Goal: Connect with others: Connect with others

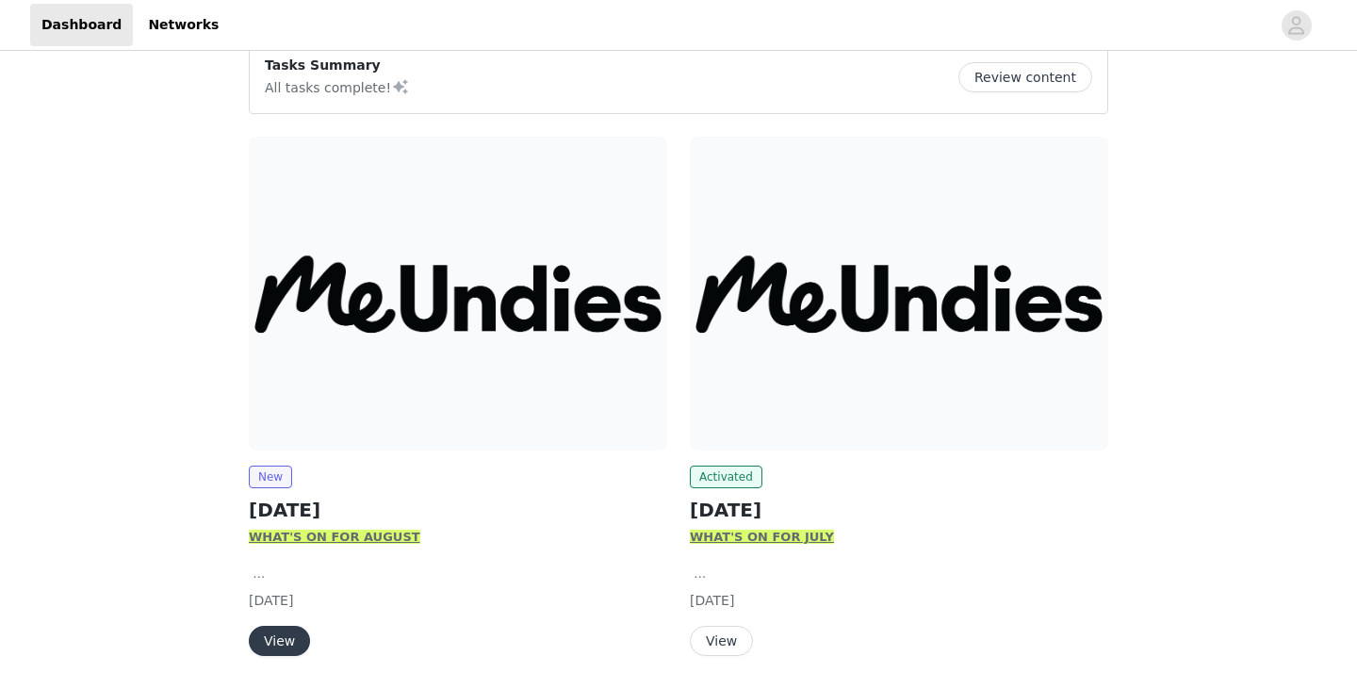
scroll to position [221, 0]
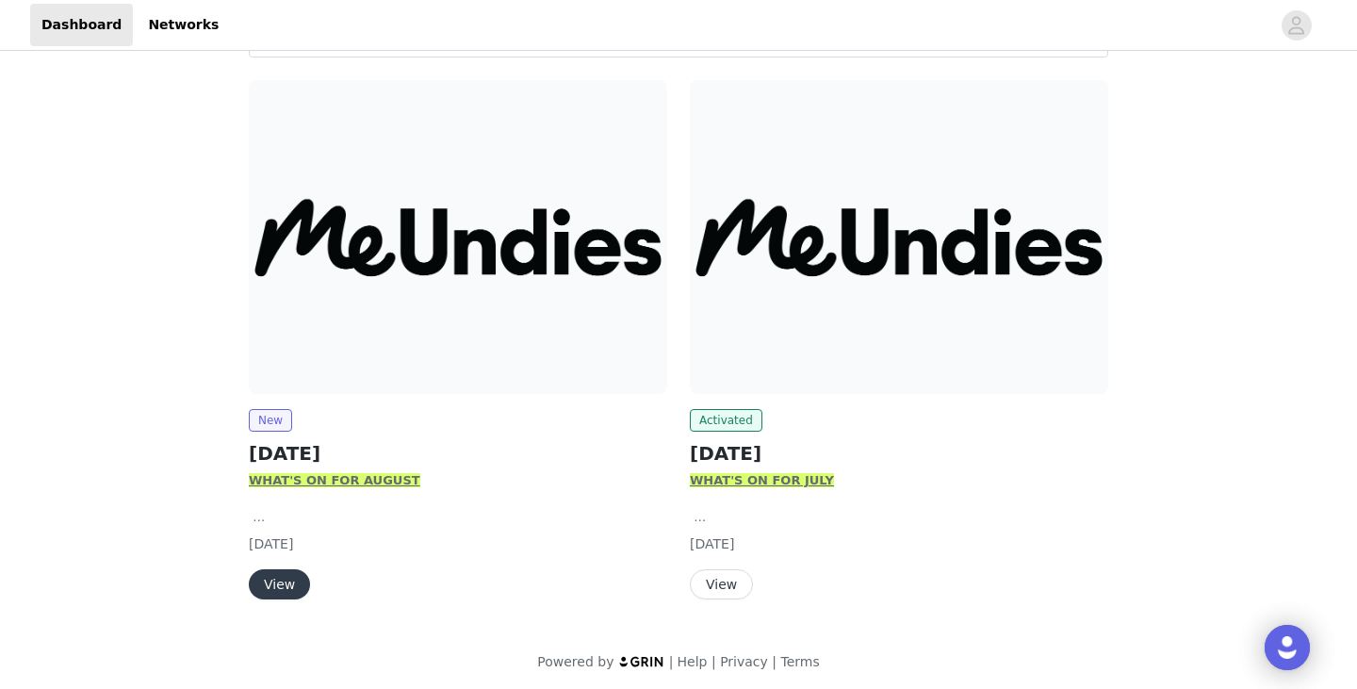
click at [295, 575] on button "View" at bounding box center [279, 584] width 61 height 30
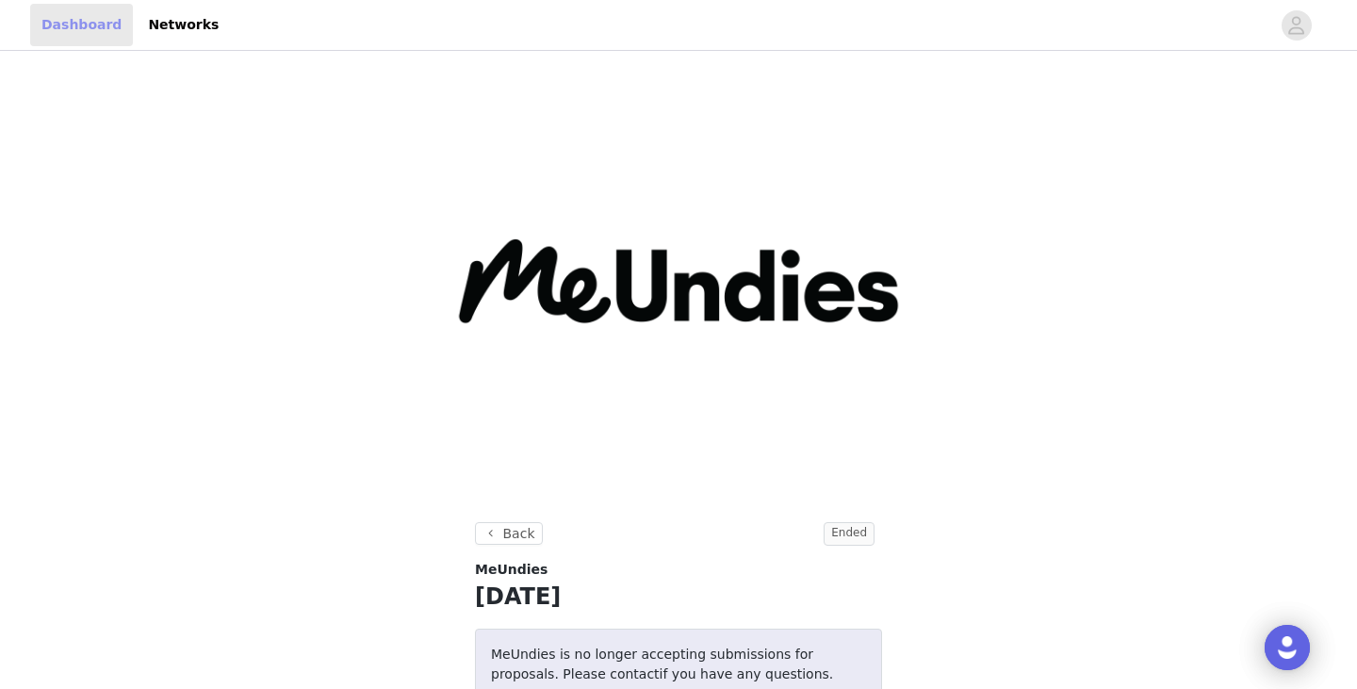
click at [90, 24] on link "Dashboard" at bounding box center [81, 25] width 103 height 42
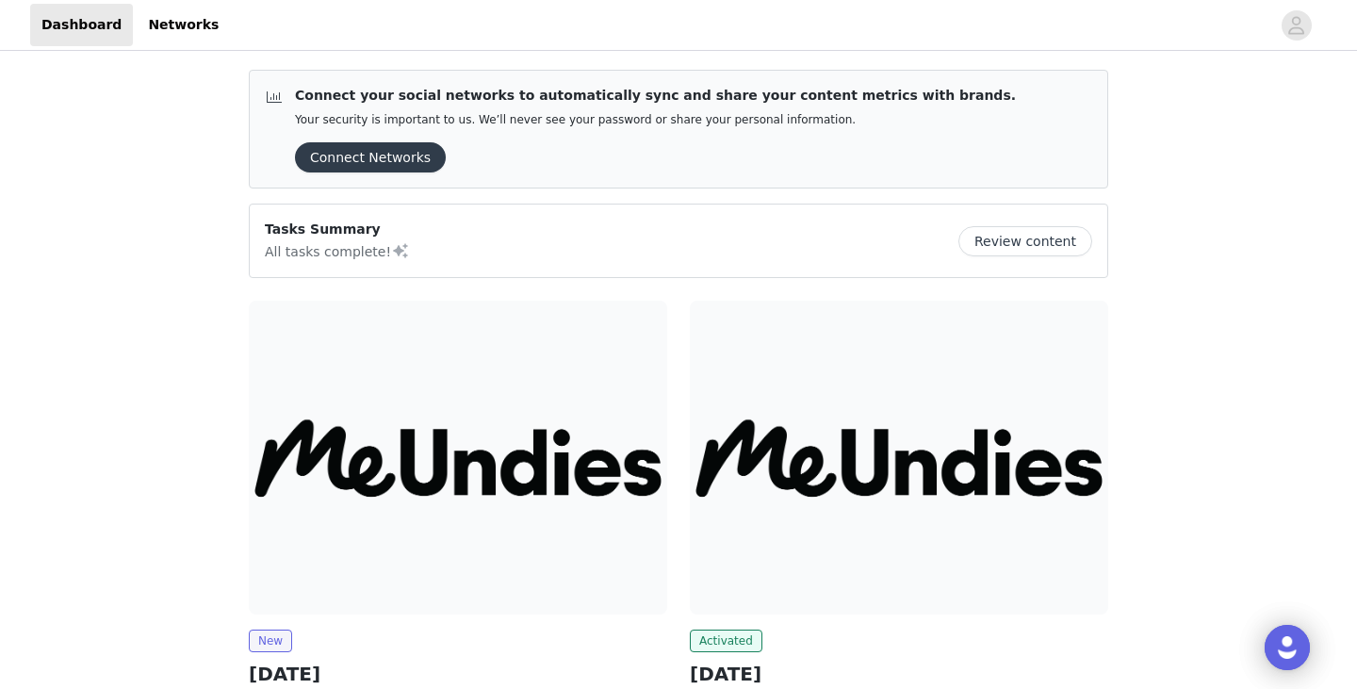
click at [411, 149] on button "Connect Networks" at bounding box center [370, 157] width 151 height 30
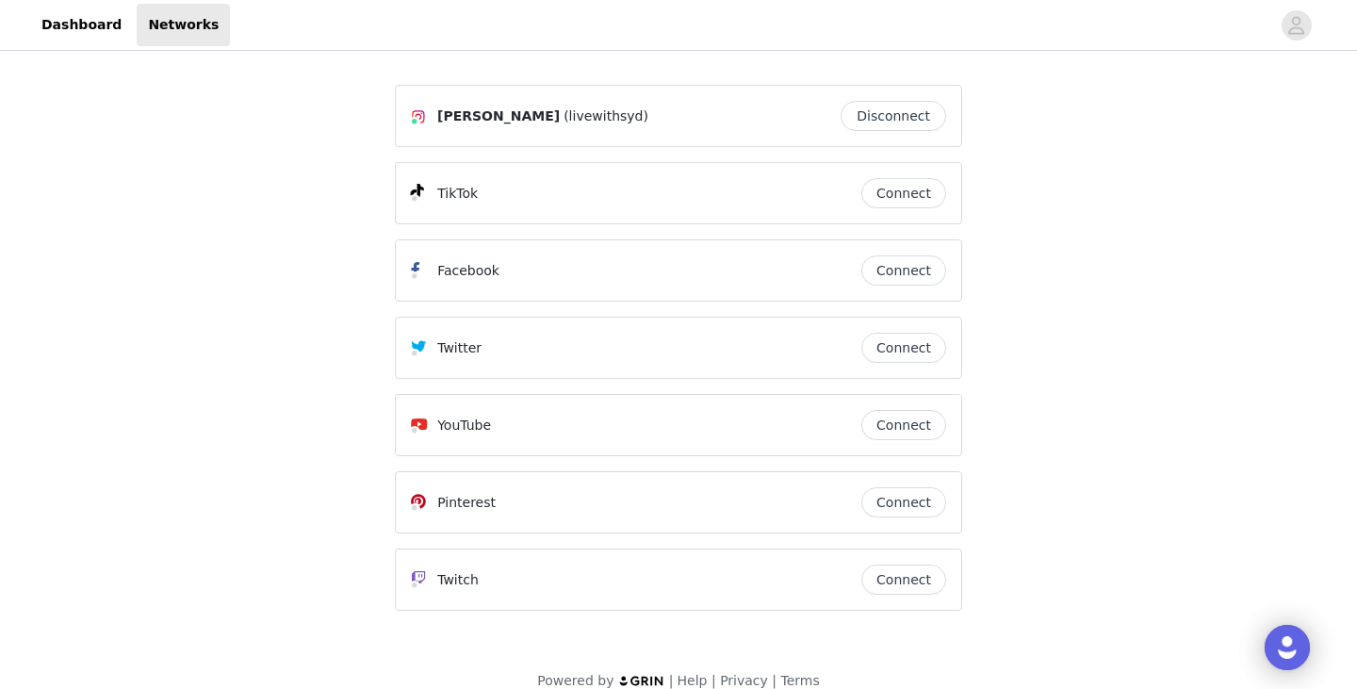
click at [919, 194] on button "Connect" at bounding box center [903, 193] width 85 height 30
